Goal: Obtain resource: Obtain resource

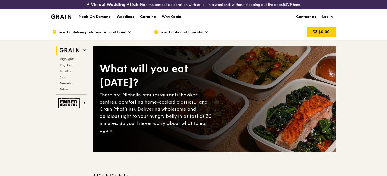
click at [145, 16] on div "Catering" at bounding box center [148, 16] width 16 height 15
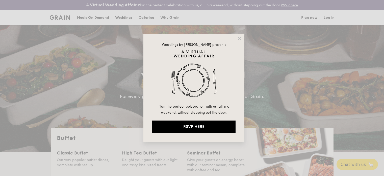
select select
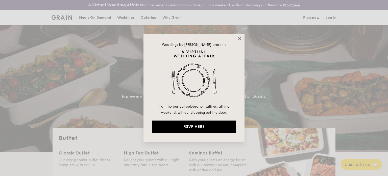
click at [239, 38] on icon at bounding box center [239, 38] width 3 height 3
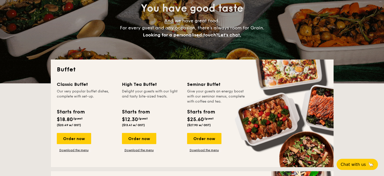
scroll to position [71, 0]
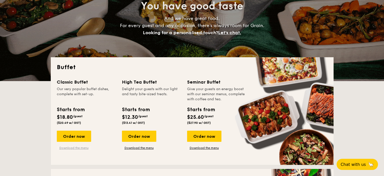
click at [76, 148] on link "Download the menu" at bounding box center [74, 147] width 34 height 4
